Goal: Task Accomplishment & Management: Complete application form

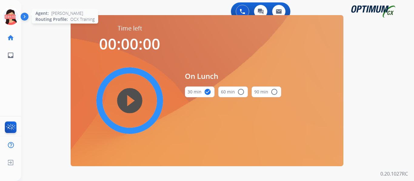
drag, startPoint x: 11, startPoint y: 21, endPoint x: 15, endPoint y: 25, distance: 5.1
click at [11, 21] on icon at bounding box center [11, 17] width 20 height 20
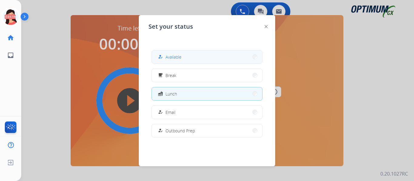
click at [187, 55] on button "how_to_reg Available" at bounding box center [207, 57] width 110 height 13
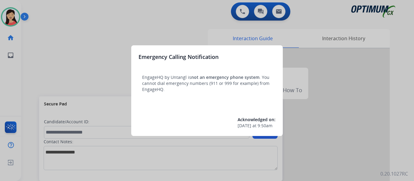
click at [62, 24] on div at bounding box center [207, 90] width 414 height 181
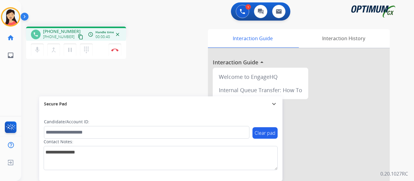
click at [78, 39] on mat-icon "content_copy" at bounding box center [80, 36] width 5 height 5
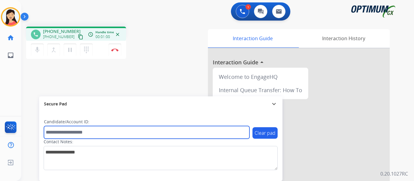
click at [107, 131] on input "text" at bounding box center [146, 132] width 205 height 13
paste input "*******"
type input "*******"
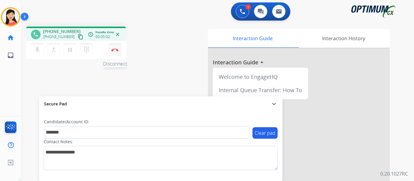
click at [114, 49] on img at bounding box center [114, 49] width 7 height 3
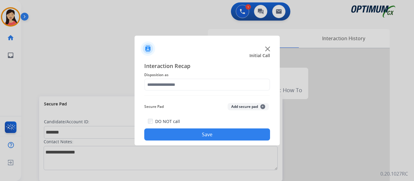
click at [237, 107] on button "Add secure pad +" at bounding box center [247, 106] width 41 height 7
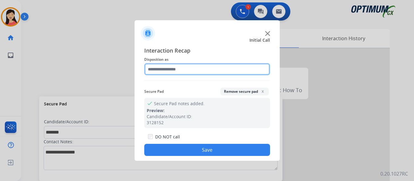
click at [195, 74] on input "text" at bounding box center [207, 69] width 126 height 12
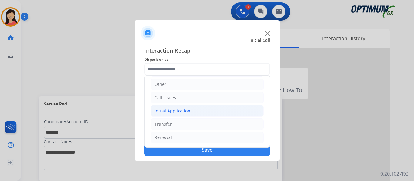
click at [179, 113] on div "Initial Application" at bounding box center [172, 111] width 36 height 6
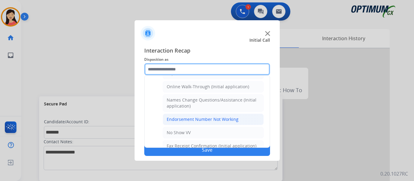
scroll to position [102, 0]
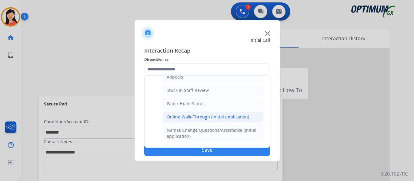
click at [198, 115] on div "Online Walk-Through (Initial application)" at bounding box center [208, 117] width 82 height 6
type input "**********"
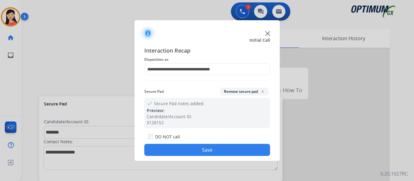
click at [221, 150] on button "Save" at bounding box center [207, 150] width 126 height 12
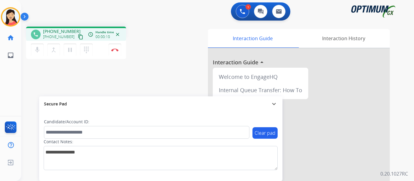
click at [77, 38] on button "content_copy" at bounding box center [80, 36] width 7 height 7
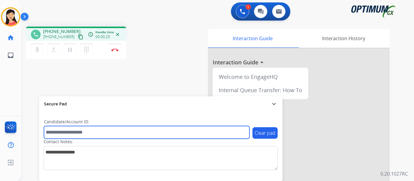
click at [112, 133] on input "text" at bounding box center [146, 132] width 205 height 13
paste input "*******"
type input "*******"
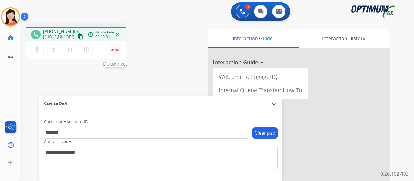
click at [112, 50] on img at bounding box center [114, 49] width 7 height 3
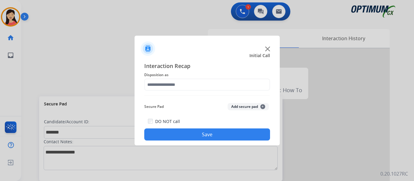
click at [234, 110] on button "Add secure pad +" at bounding box center [247, 106] width 41 height 7
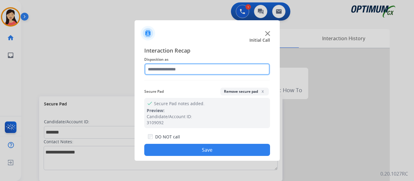
click at [182, 75] on input "text" at bounding box center [207, 69] width 126 height 12
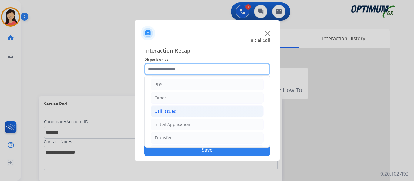
scroll to position [41, 0]
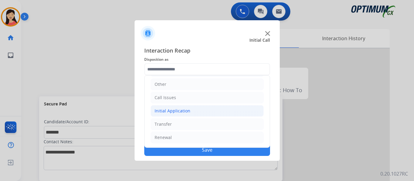
click at [177, 112] on div "Initial Application" at bounding box center [172, 111] width 36 height 6
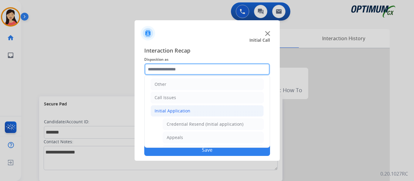
scroll to position [344, 0]
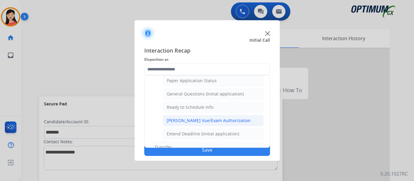
click at [204, 125] on li "[PERSON_NAME] Vue/Exam Authorization" at bounding box center [213, 121] width 101 height 12
type input "**********"
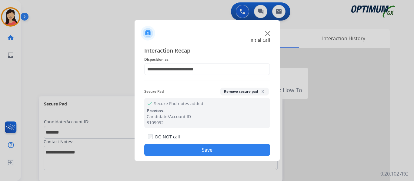
click at [236, 154] on button "Save" at bounding box center [207, 150] width 126 height 12
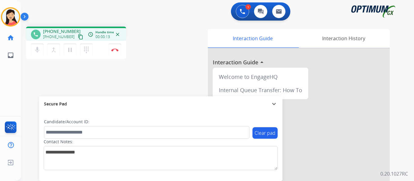
click at [78, 36] on mat-icon "content_copy" at bounding box center [80, 36] width 5 height 5
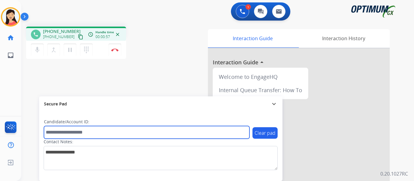
click at [157, 135] on input "text" at bounding box center [146, 132] width 205 height 13
paste input "*******"
type input "*******"
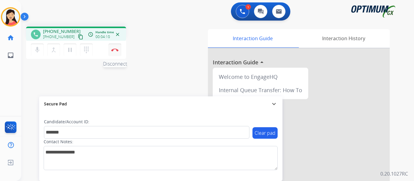
click at [116, 52] on button "Disconnect" at bounding box center [114, 50] width 13 height 13
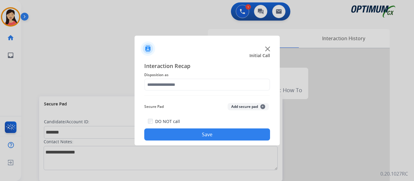
click at [248, 108] on button "Add secure pad +" at bounding box center [247, 106] width 41 height 7
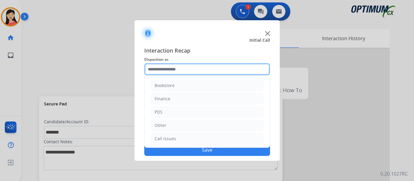
click at [188, 74] on input "text" at bounding box center [207, 69] width 126 height 12
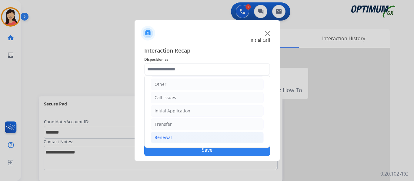
click at [163, 136] on div "Renewal" at bounding box center [162, 138] width 17 height 6
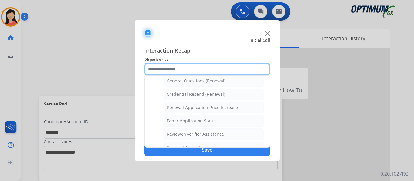
scroll to position [173, 0]
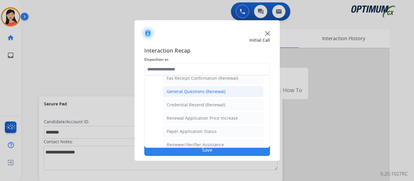
click at [193, 91] on div "General Questions (Renewal)" at bounding box center [196, 92] width 59 height 6
type input "**********"
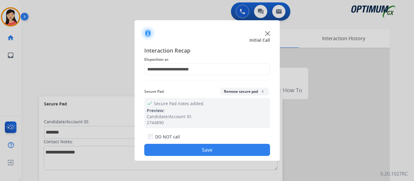
click at [234, 150] on button "Save" at bounding box center [207, 150] width 126 height 12
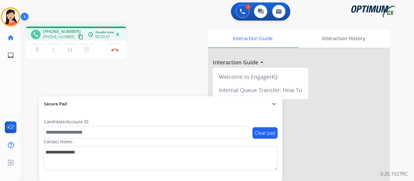
click at [78, 36] on mat-icon "content_copy" at bounding box center [80, 36] width 5 height 5
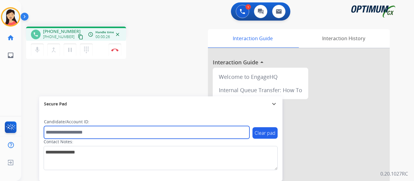
click at [121, 132] on input "text" at bounding box center [146, 132] width 205 height 13
paste input "*******"
type input "*******"
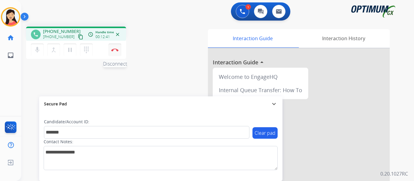
click at [115, 51] on img at bounding box center [114, 49] width 7 height 3
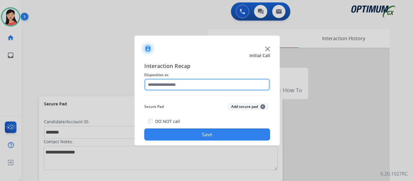
click at [219, 81] on input "text" at bounding box center [207, 85] width 126 height 12
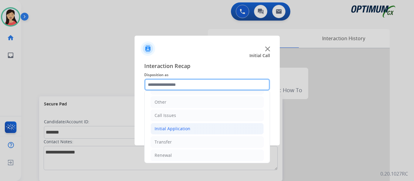
scroll to position [41, 0]
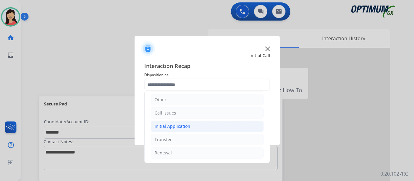
click at [194, 129] on li "Initial Application" at bounding box center [206, 127] width 113 height 12
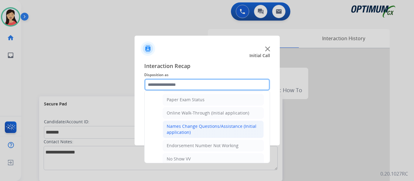
scroll to position [132, 0]
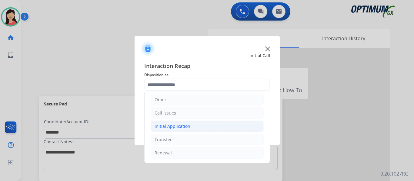
click at [192, 129] on li "Initial Application" at bounding box center [206, 127] width 113 height 12
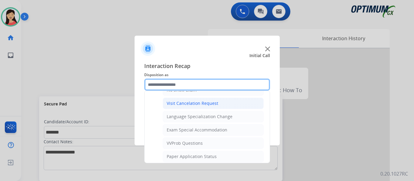
scroll to position [314, 0]
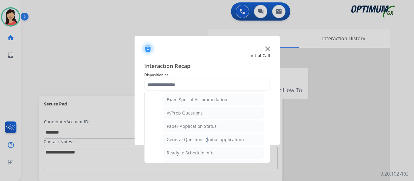
click at [205, 137] on li "General Questions (Initial application)" at bounding box center [213, 140] width 101 height 12
type input "**********"
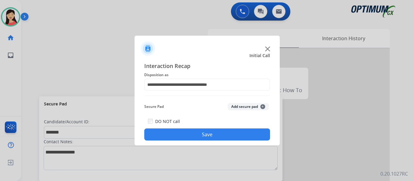
click at [239, 106] on button "Add secure pad +" at bounding box center [247, 106] width 41 height 7
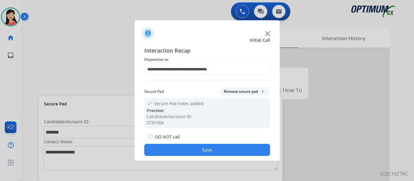
click at [231, 150] on button "Save" at bounding box center [207, 150] width 126 height 12
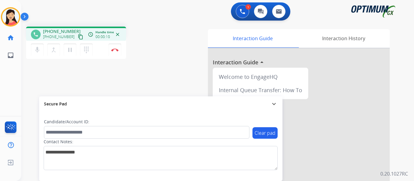
click at [77, 39] on button "content_copy" at bounding box center [80, 36] width 7 height 7
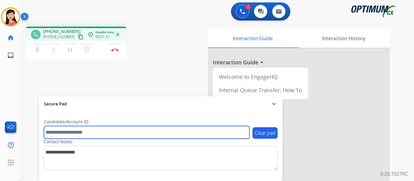
click at [107, 133] on input "text" at bounding box center [146, 132] width 205 height 13
paste input "*******"
type input "*******"
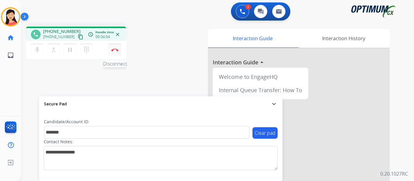
click at [114, 50] on img at bounding box center [114, 49] width 7 height 3
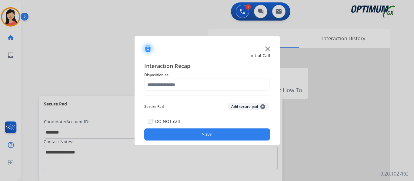
click at [238, 105] on button "Add secure pad +" at bounding box center [247, 106] width 41 height 7
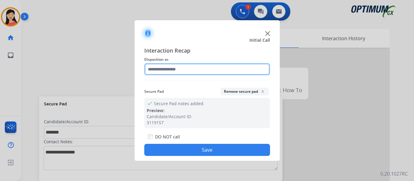
click at [187, 67] on input "text" at bounding box center [207, 69] width 126 height 12
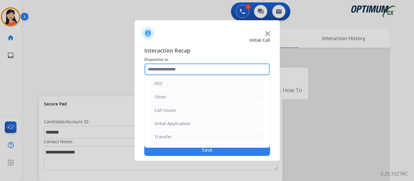
scroll to position [41, 0]
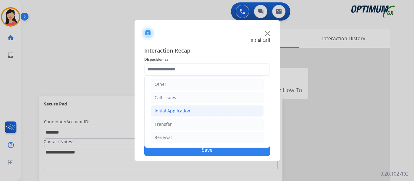
click at [175, 113] on div "Initial Application" at bounding box center [172, 111] width 36 height 6
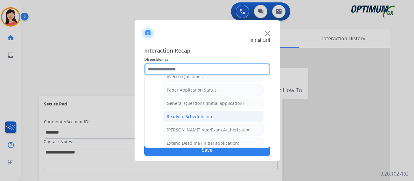
scroll to position [344, 0]
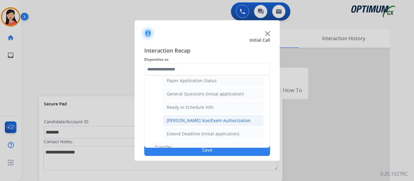
click at [210, 123] on div "[PERSON_NAME] Vue/Exam Authorization" at bounding box center [209, 121] width 84 height 6
type input "**********"
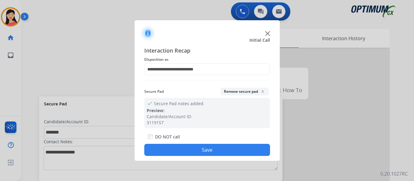
click at [230, 150] on button "Save" at bounding box center [207, 150] width 126 height 12
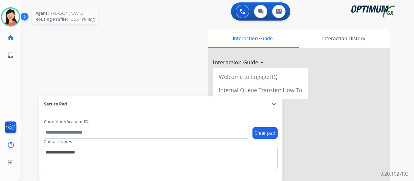
click at [18, 19] on img at bounding box center [10, 16] width 17 height 17
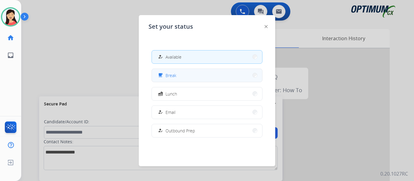
click at [181, 75] on button "free_breakfast Break" at bounding box center [207, 75] width 110 height 13
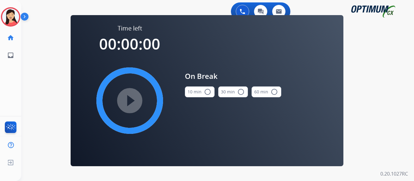
click at [192, 92] on button "10 min radio_button_unchecked" at bounding box center [200, 92] width 30 height 11
click at [126, 102] on mat-icon "play_circle_filled" at bounding box center [129, 100] width 7 height 7
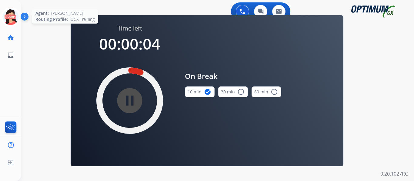
click at [15, 16] on icon at bounding box center [11, 17] width 20 height 20
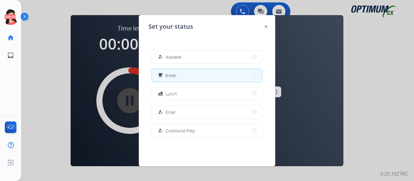
click at [193, 59] on button "how_to_reg Available" at bounding box center [207, 57] width 110 height 13
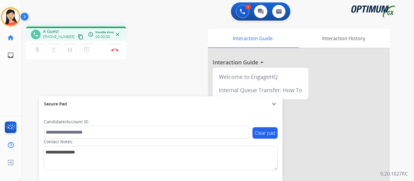
click at [78, 37] on mat-icon "content_copy" at bounding box center [80, 36] width 5 height 5
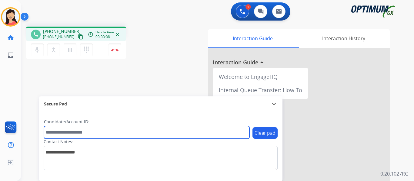
click at [115, 132] on input "text" at bounding box center [146, 132] width 205 height 13
paste input "*******"
type input "*******"
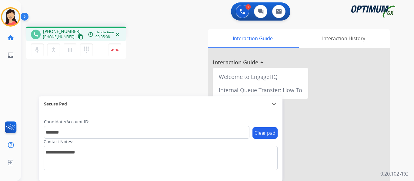
drag, startPoint x: 112, startPoint y: 50, endPoint x: 126, endPoint y: 52, distance: 13.5
click at [112, 50] on img at bounding box center [114, 49] width 7 height 3
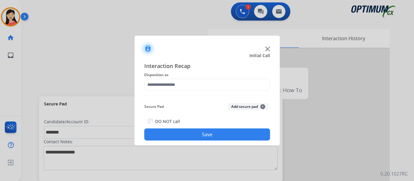
drag, startPoint x: 243, startPoint y: 108, endPoint x: 203, endPoint y: 92, distance: 43.7
click at [243, 108] on button "Add secure pad +" at bounding box center [247, 106] width 41 height 7
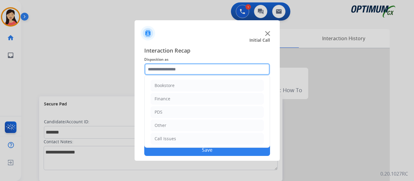
click at [165, 71] on input "text" at bounding box center [207, 69] width 126 height 12
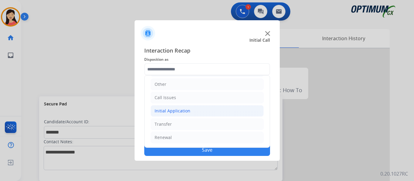
click at [164, 111] on div "Initial Application" at bounding box center [172, 111] width 36 height 6
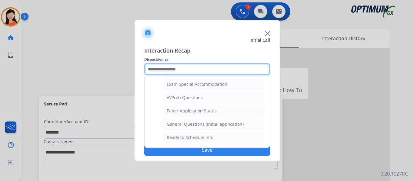
scroll to position [344, 0]
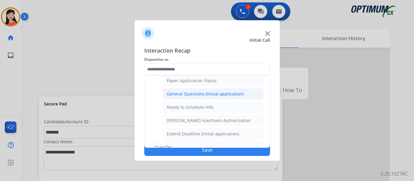
click at [210, 93] on div "General Questions (Initial application)" at bounding box center [205, 94] width 77 height 6
type input "**********"
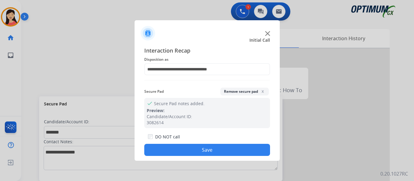
click at [235, 150] on button "Save" at bounding box center [207, 150] width 126 height 12
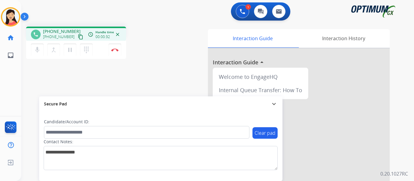
click at [78, 37] on mat-icon "content_copy" at bounding box center [80, 36] width 5 height 5
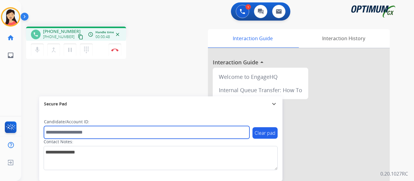
drag, startPoint x: 198, startPoint y: 129, endPoint x: 206, endPoint y: 139, distance: 12.4
click at [198, 129] on input "text" at bounding box center [146, 132] width 205 height 13
paste input "*******"
type input "*******"
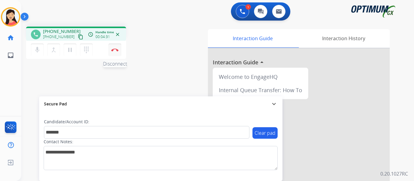
click at [115, 48] on button "Disconnect" at bounding box center [114, 50] width 13 height 13
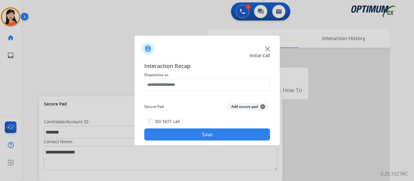
click at [245, 107] on button "Add secure pad +" at bounding box center [247, 106] width 41 height 7
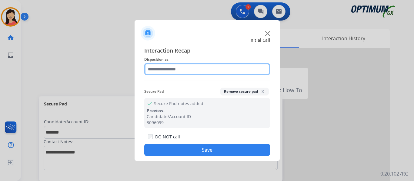
click at [164, 74] on input "text" at bounding box center [207, 69] width 126 height 12
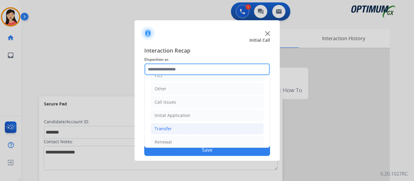
scroll to position [41, 0]
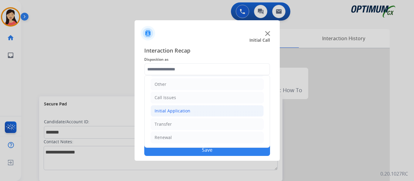
click at [174, 111] on div "Initial Application" at bounding box center [172, 111] width 36 height 6
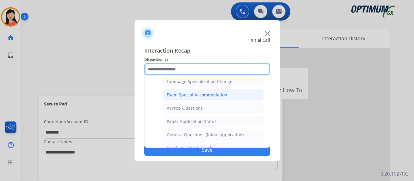
scroll to position [314, 0]
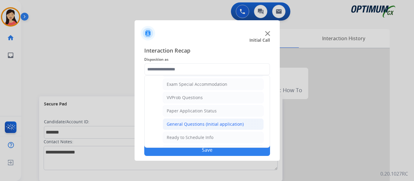
click at [189, 124] on div "General Questions (Initial application)" at bounding box center [205, 124] width 77 height 6
type input "**********"
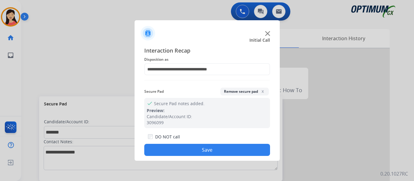
click at [213, 148] on button "Save" at bounding box center [207, 150] width 126 height 12
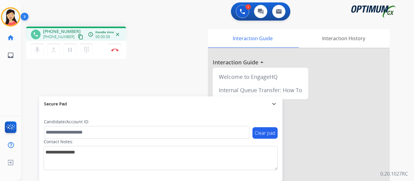
click at [77, 40] on button "content_copy" at bounding box center [80, 36] width 7 height 7
click at [115, 51] on button "Disconnect" at bounding box center [114, 50] width 13 height 13
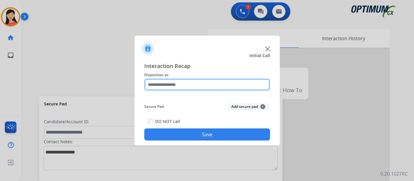
click at [212, 83] on input "text" at bounding box center [207, 85] width 126 height 12
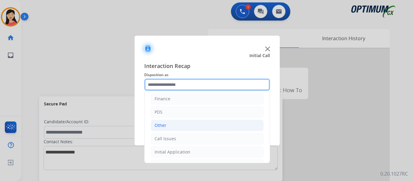
scroll to position [41, 0]
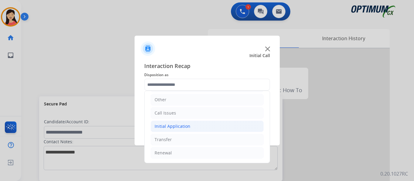
click at [183, 128] on div "Initial Application" at bounding box center [172, 127] width 36 height 6
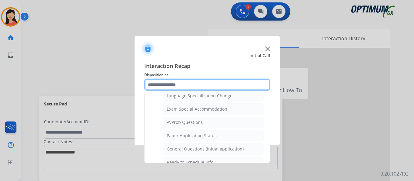
scroll to position [314, 0]
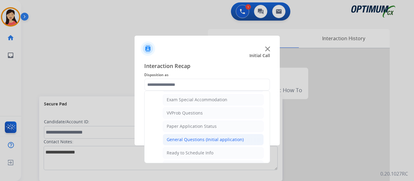
click at [199, 137] on div "General Questions (Initial application)" at bounding box center [205, 140] width 77 height 6
type input "**********"
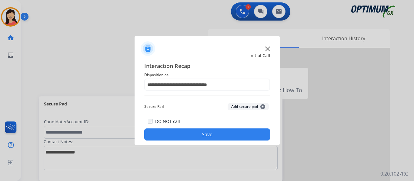
click at [207, 131] on button "Save" at bounding box center [207, 135] width 126 height 12
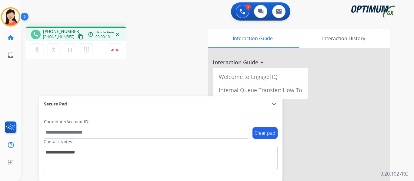
click at [78, 35] on mat-icon "content_copy" at bounding box center [80, 36] width 5 height 5
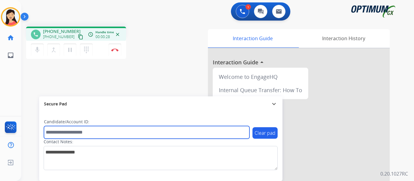
click at [153, 131] on input "text" at bounding box center [146, 132] width 205 height 13
paste input "*******"
type input "*******"
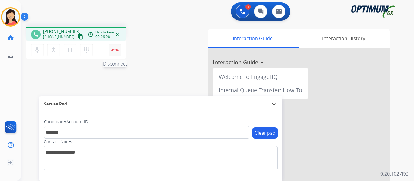
click at [110, 54] on button "Disconnect" at bounding box center [114, 50] width 13 height 13
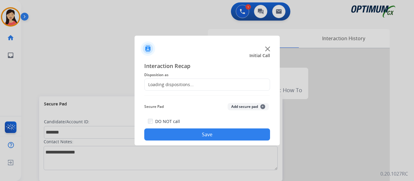
click at [196, 87] on div "Loading dispositions..." at bounding box center [207, 85] width 126 height 12
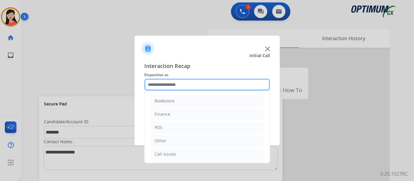
click at [196, 88] on input "text" at bounding box center [207, 85] width 126 height 12
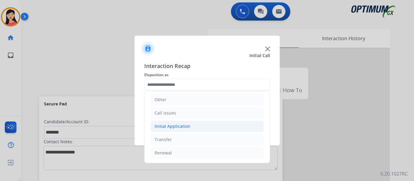
click at [193, 128] on li "Initial Application" at bounding box center [206, 127] width 113 height 12
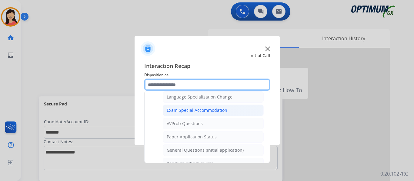
scroll to position [314, 0]
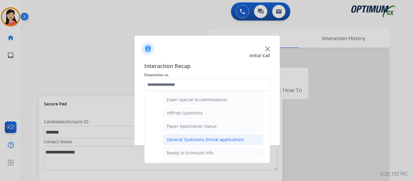
click at [197, 138] on div "General Questions (Initial application)" at bounding box center [205, 140] width 77 height 6
type input "**********"
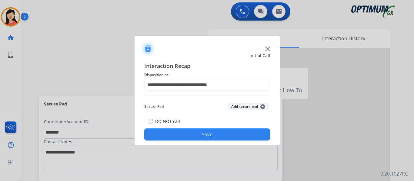
click at [233, 111] on div "Secure Pad Add secure pad +" at bounding box center [207, 107] width 126 height 12
click at [233, 110] on button "Add secure pad +" at bounding box center [247, 106] width 41 height 7
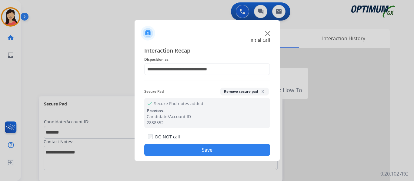
click at [214, 149] on button "Save" at bounding box center [207, 150] width 126 height 12
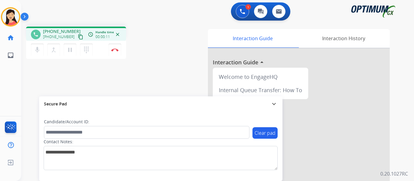
click at [78, 37] on mat-icon "content_copy" at bounding box center [80, 36] width 5 height 5
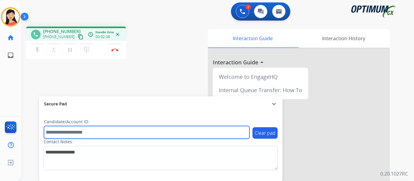
click at [127, 129] on input "text" at bounding box center [146, 132] width 205 height 13
paste input "*******"
type input "*******"
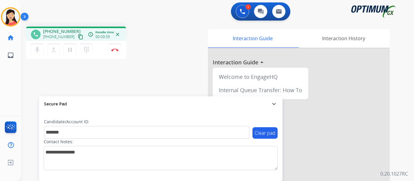
click at [78, 37] on mat-icon "content_copy" at bounding box center [80, 36] width 5 height 5
click at [115, 49] on img at bounding box center [114, 49] width 7 height 3
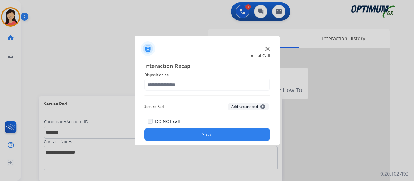
click at [244, 108] on button "Add secure pad +" at bounding box center [247, 106] width 41 height 7
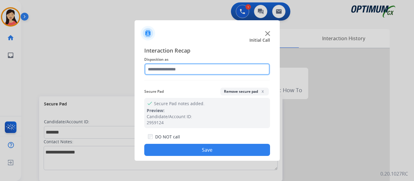
click at [206, 69] on input "text" at bounding box center [207, 69] width 126 height 12
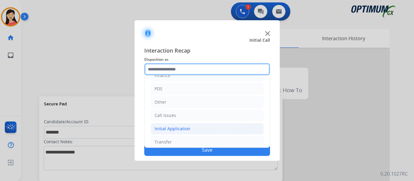
scroll to position [41, 0]
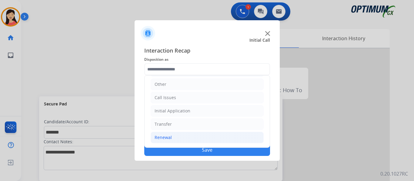
click at [178, 138] on li "Renewal" at bounding box center [206, 138] width 113 height 12
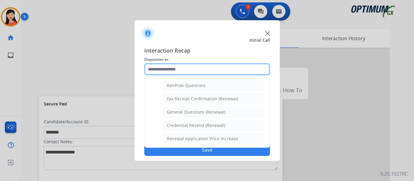
scroll to position [143, 0]
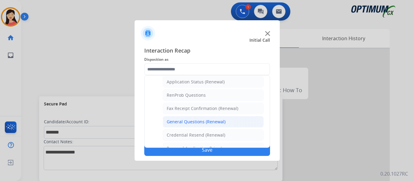
click at [220, 120] on div "General Questions (Renewal)" at bounding box center [196, 122] width 59 height 6
type input "**********"
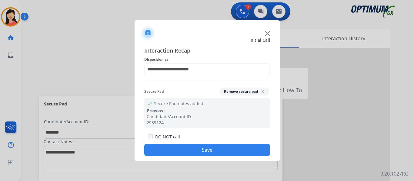
click at [237, 149] on button "Save" at bounding box center [207, 150] width 126 height 12
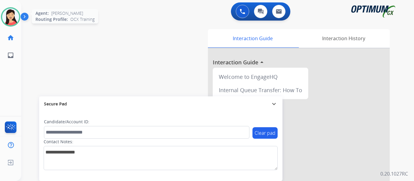
click at [15, 18] on img at bounding box center [10, 16] width 17 height 17
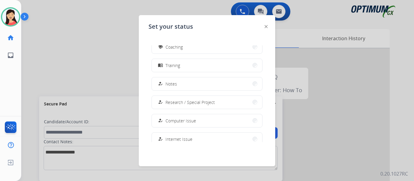
scroll to position [151, 0]
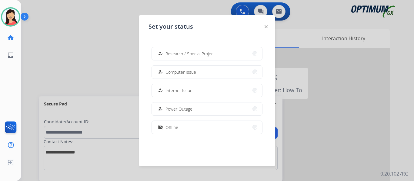
click at [184, 127] on button "work_off Offline" at bounding box center [207, 127] width 110 height 13
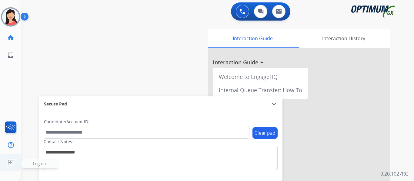
click at [12, 163] on img at bounding box center [10, 163] width 11 height 12
